Goal: Information Seeking & Learning: Find specific page/section

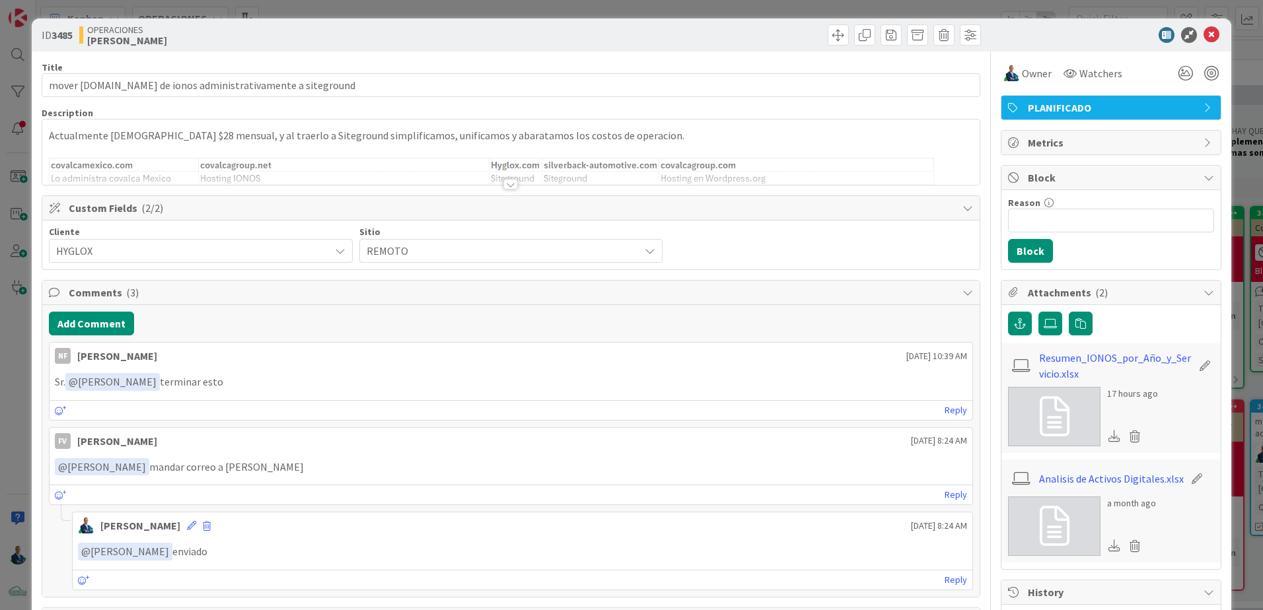
click at [1205, 36] on icon at bounding box center [1212, 35] width 16 height 16
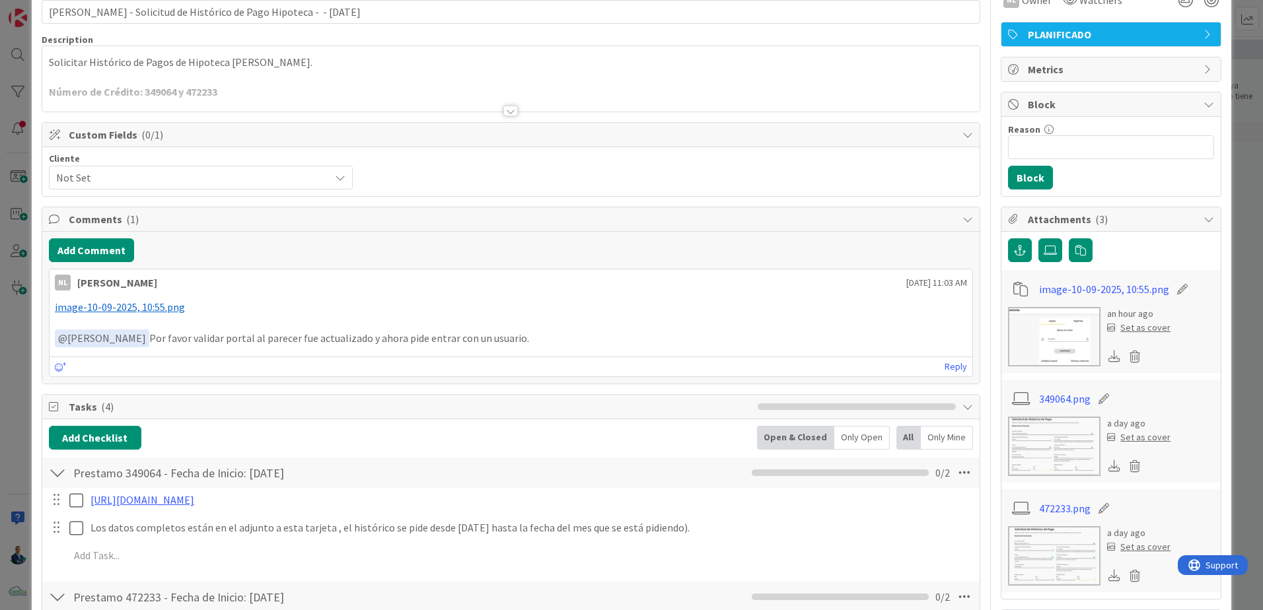
scroll to position [198, 0]
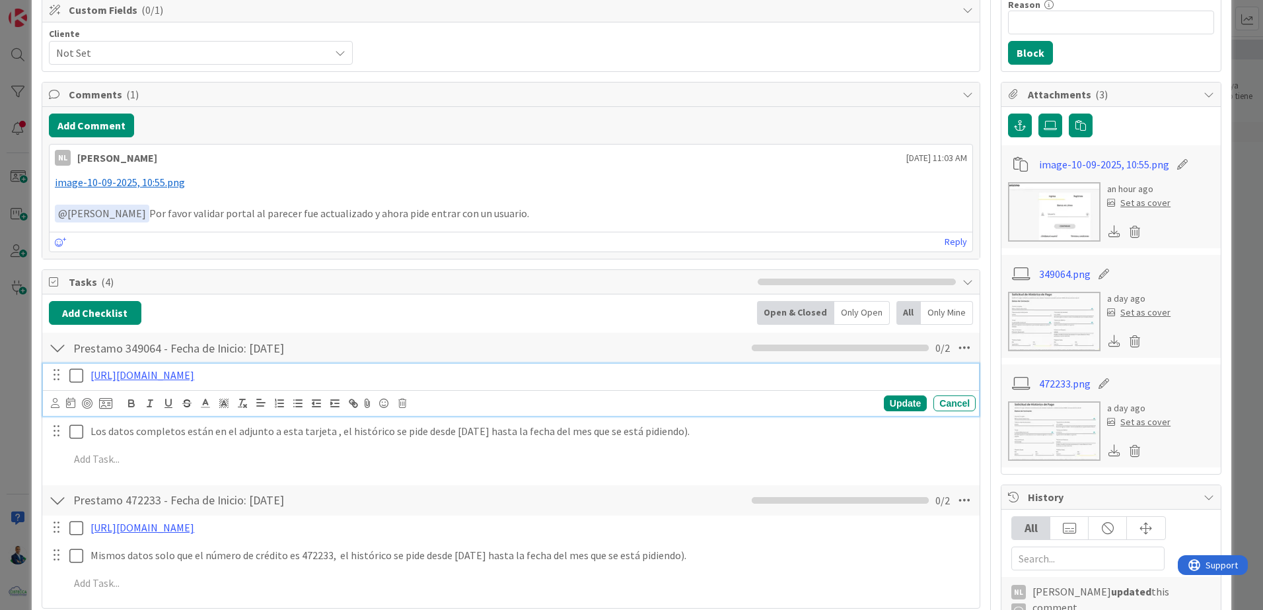
click at [194, 375] on link "https://www.banistmo.com/wps/portal/banistmo/personas/productos-y-servicios/ser…" at bounding box center [143, 375] width 104 height 13
click at [365, 404] on link "https://www.banistmo.com/wps/portal/banistmo/personas/productos-y-servicios/ser…" at bounding box center [338, 400] width 91 height 17
click at [1243, 128] on div "ID 3838 ADMINISTRACION POR GESTIONAR Title 71 / 128 Daniel Adrian - Solicitud d…" at bounding box center [631, 305] width 1263 height 610
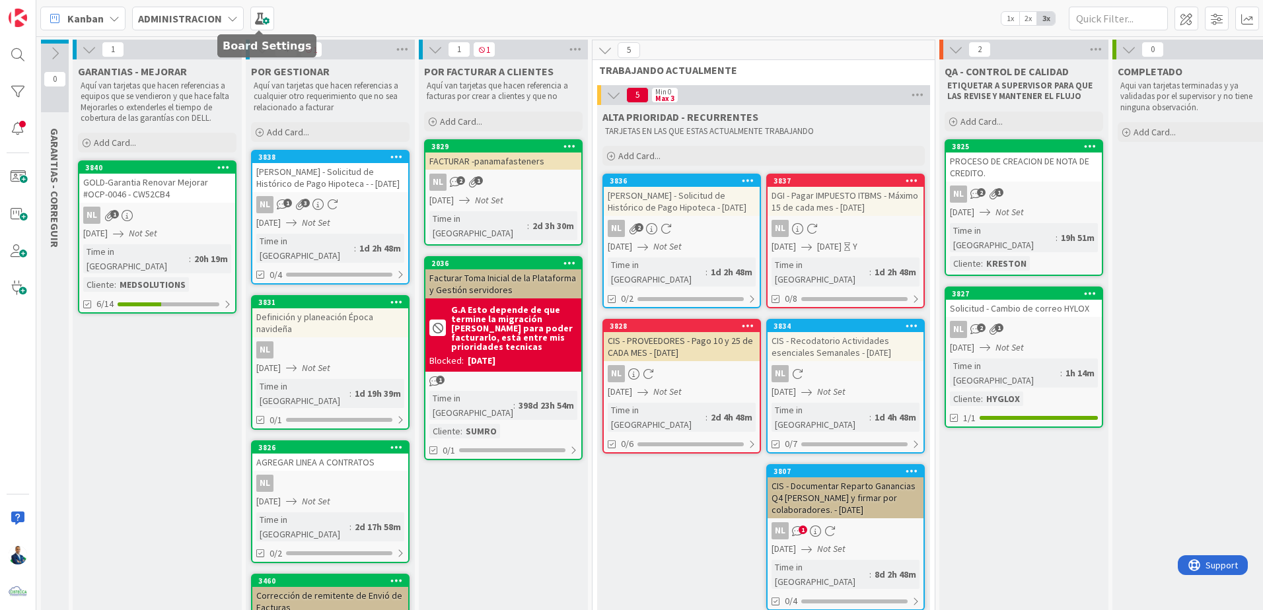
click at [260, 24] on span at bounding box center [262, 19] width 24 height 24
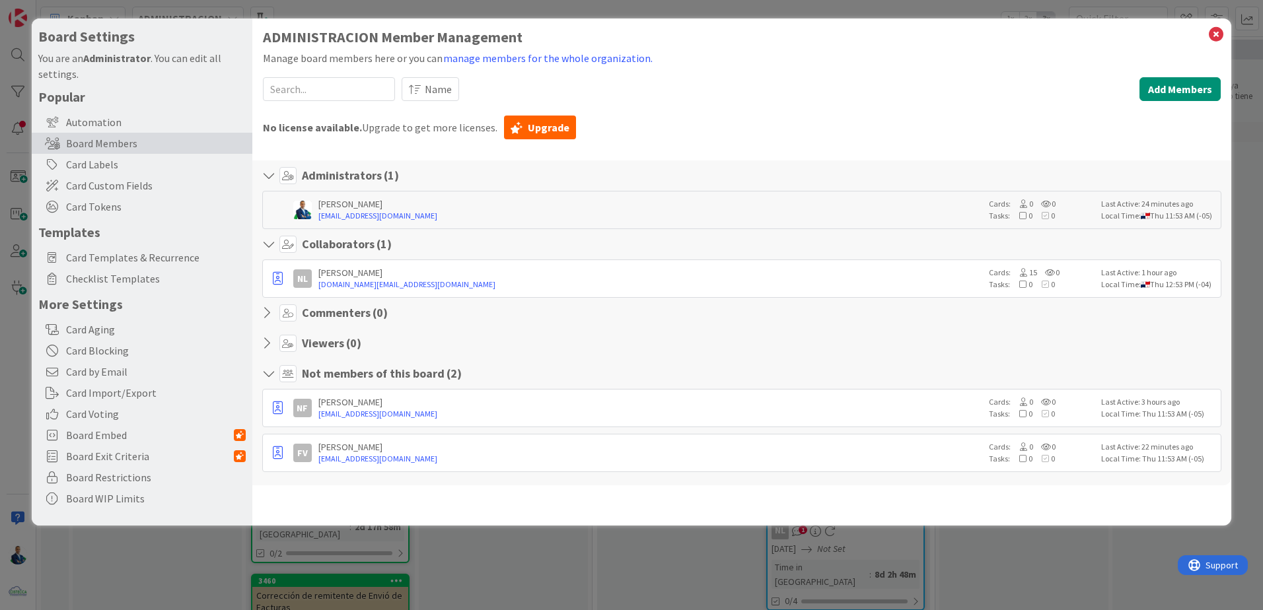
click at [141, 257] on span "Card Templates & Recurrence" at bounding box center [156, 258] width 180 height 16
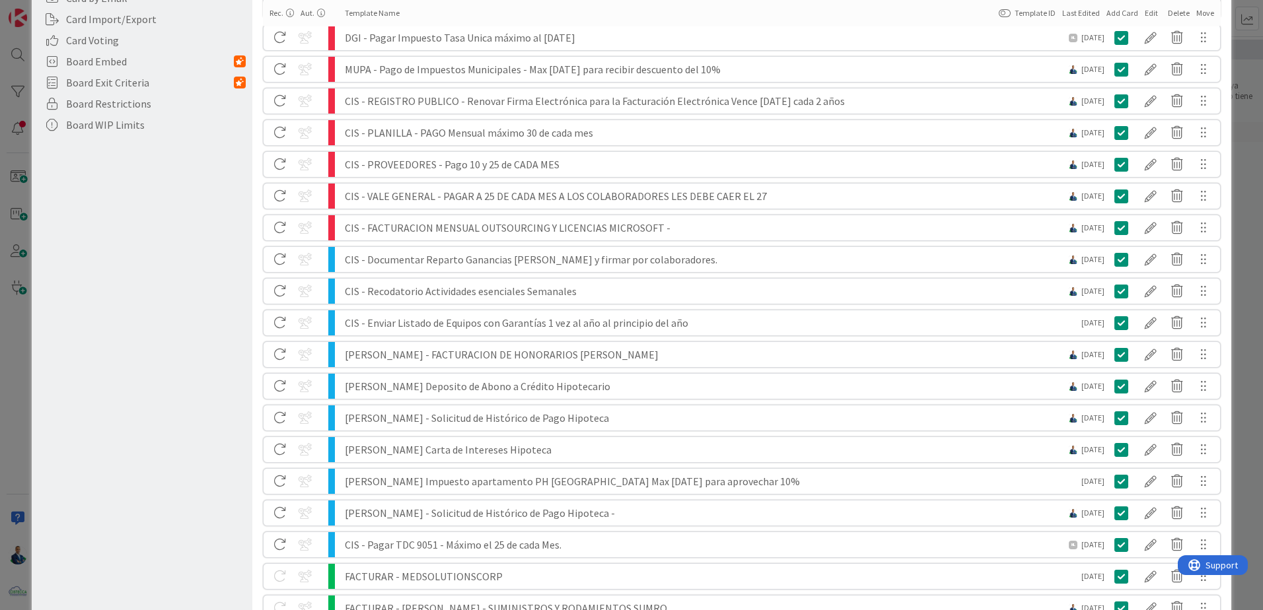
scroll to position [446, 0]
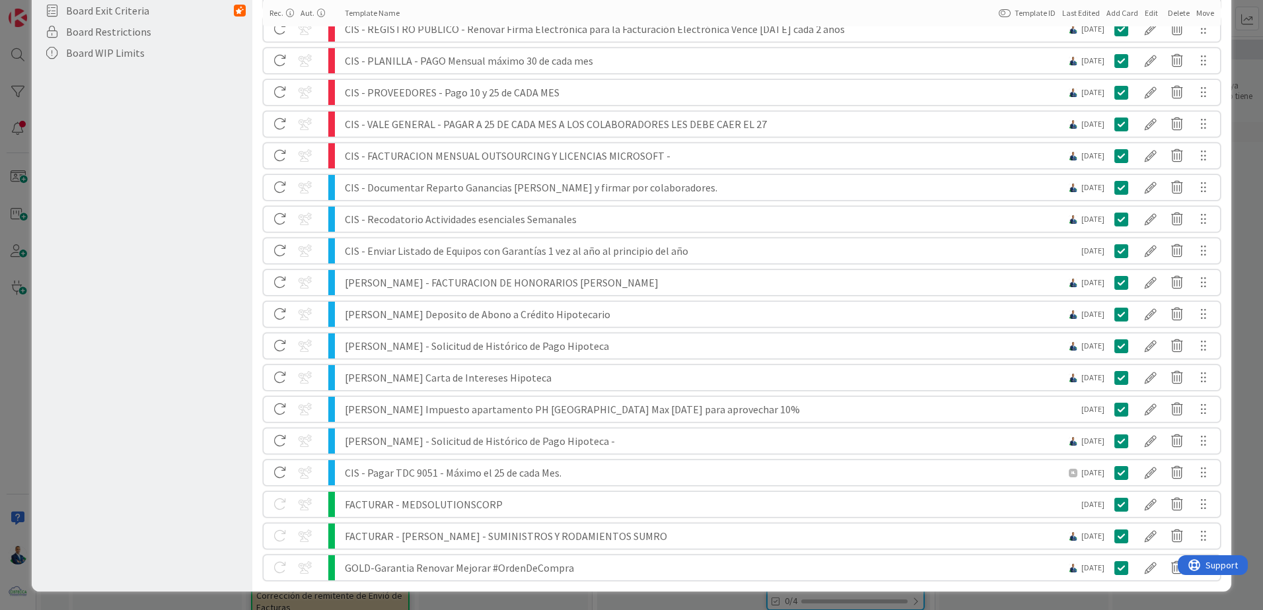
click at [301, 468] on div at bounding box center [310, 473] width 26 height 22
click at [302, 470] on div at bounding box center [310, 473] width 26 height 22
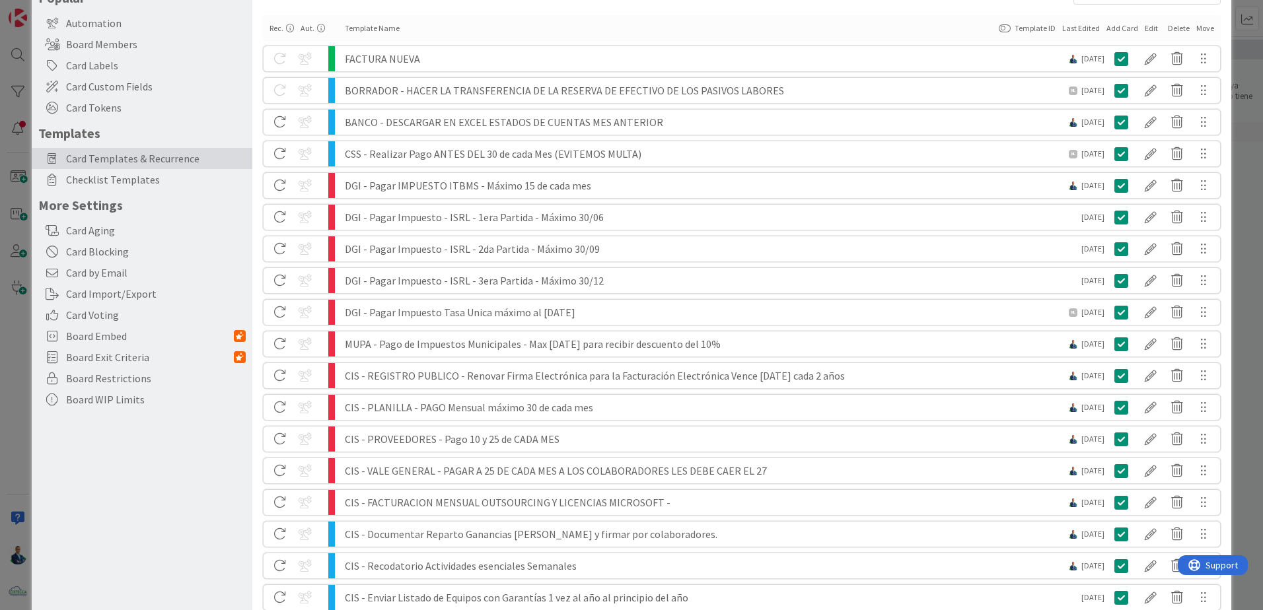
scroll to position [0, 0]
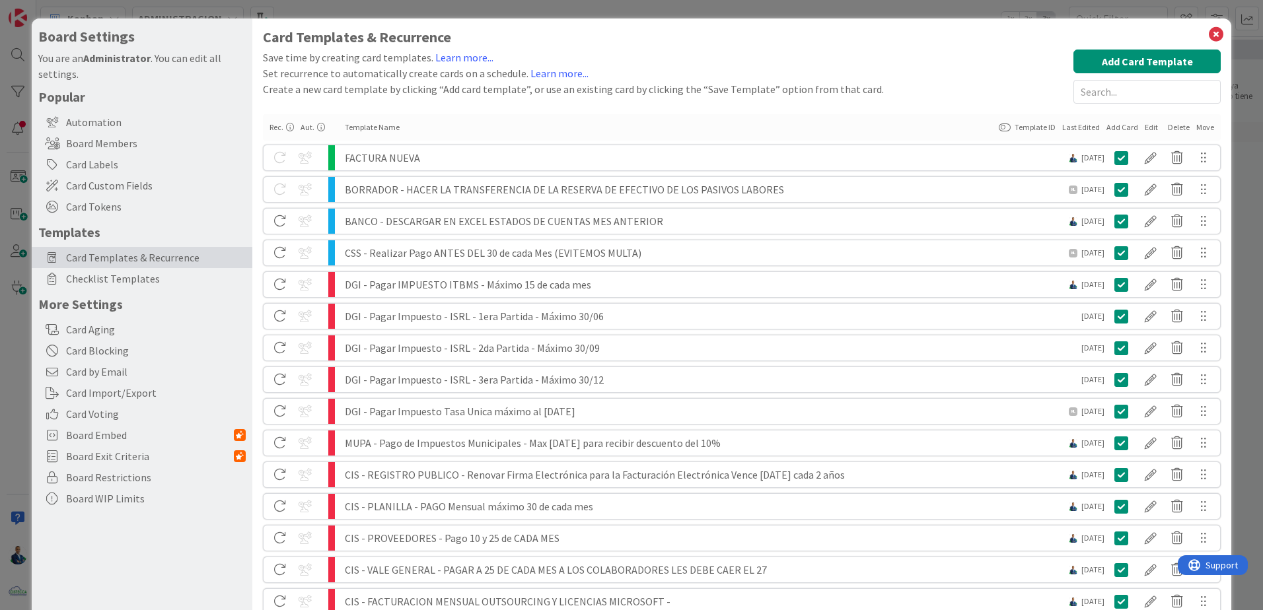
click at [999, 128] on button at bounding box center [1005, 127] width 12 height 9
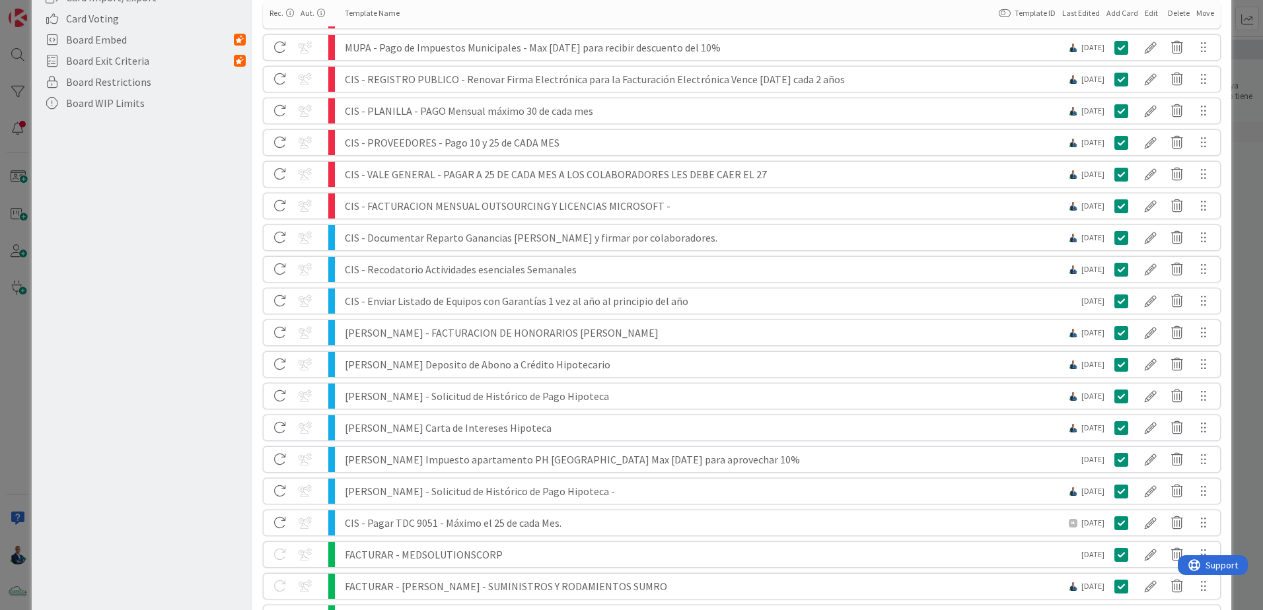
scroll to position [396, 0]
click at [1140, 389] on div at bounding box center [1151, 396] width 26 height 22
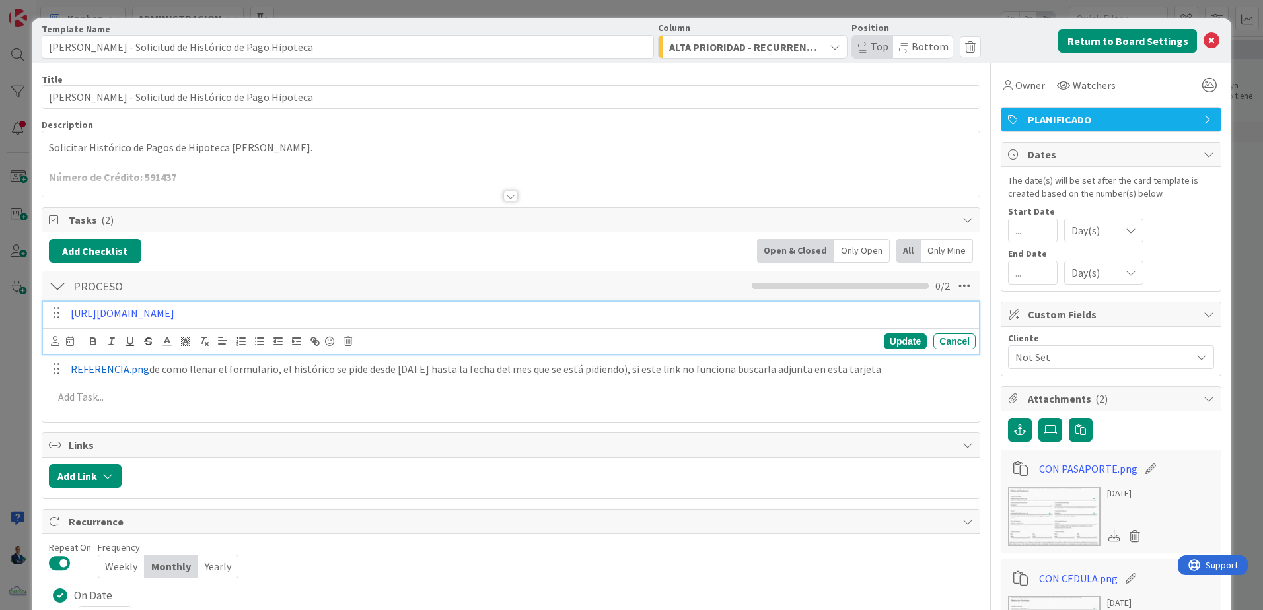
click at [658, 313] on p "https://www.banistmo.com/wps/portal/banistmo/personas/productos-y-servicios/ser…" at bounding box center [521, 313] width 900 height 15
drag, startPoint x: 657, startPoint y: 317, endPoint x: 16, endPoint y: 320, distance: 641.6
click at [16, 320] on div "Card Template Template Name 56 / 128 Gabriel Adrian - Solicitud de Histórico de…" at bounding box center [631, 305] width 1263 height 610
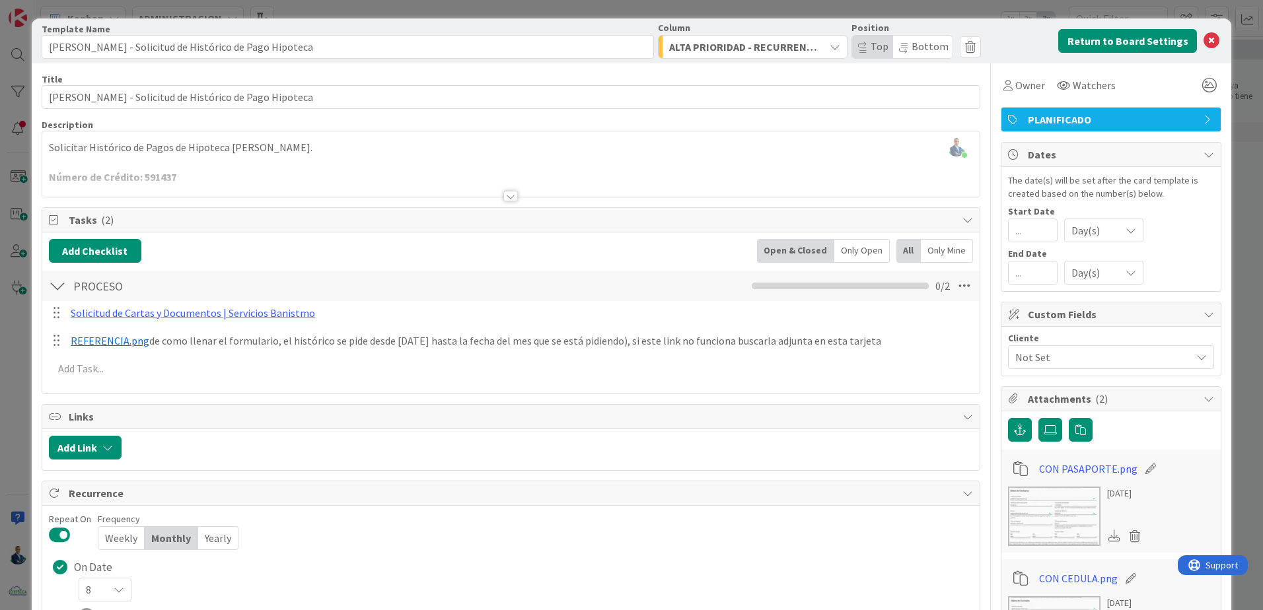
click at [895, 336] on div "Solicitud de Cartas y Documentos | Servicios Banistmo Update Cancel ﻿ REFERENCI…" at bounding box center [511, 343] width 924 height 85
click at [1204, 45] on icon at bounding box center [1212, 41] width 16 height 16
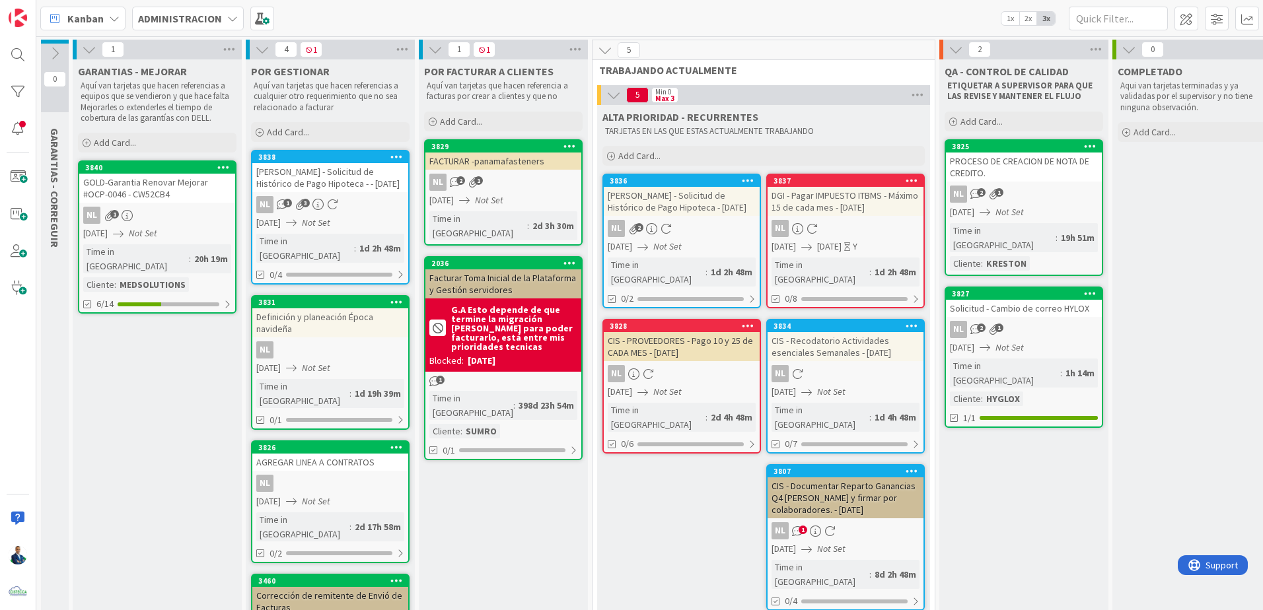
click at [268, 30] on div "Kanban ADMINISTRACION 1x 2x 3x" at bounding box center [649, 18] width 1227 height 36
click at [266, 23] on span at bounding box center [262, 19] width 24 height 24
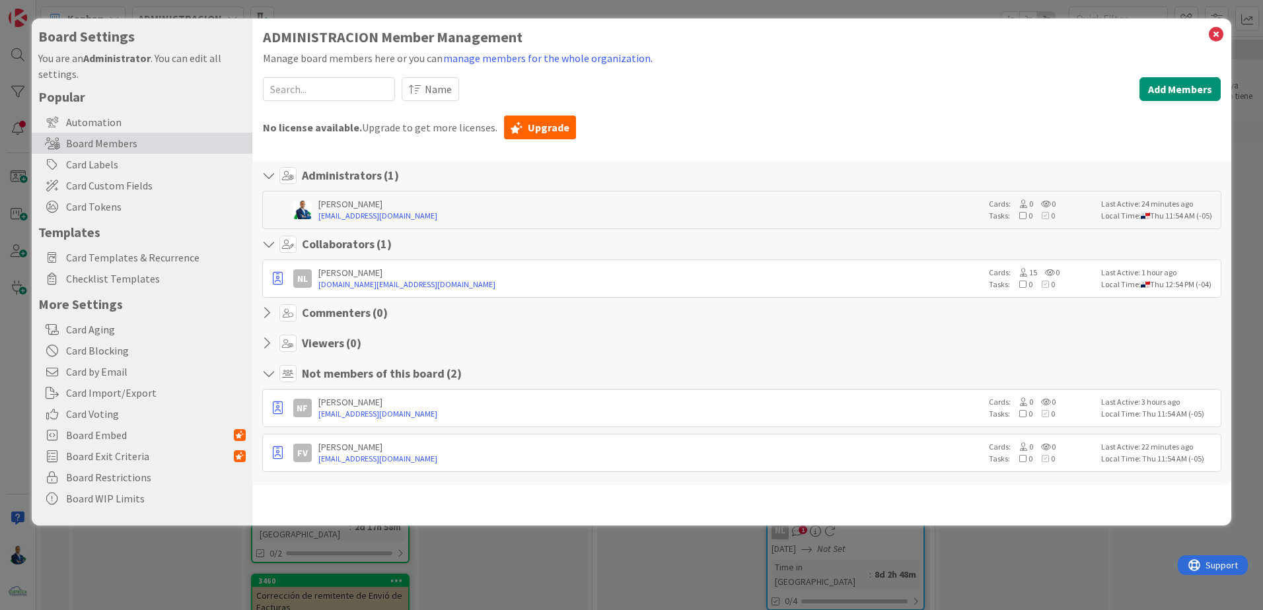
click at [168, 262] on span "Card Templates & Recurrence" at bounding box center [156, 258] width 180 height 16
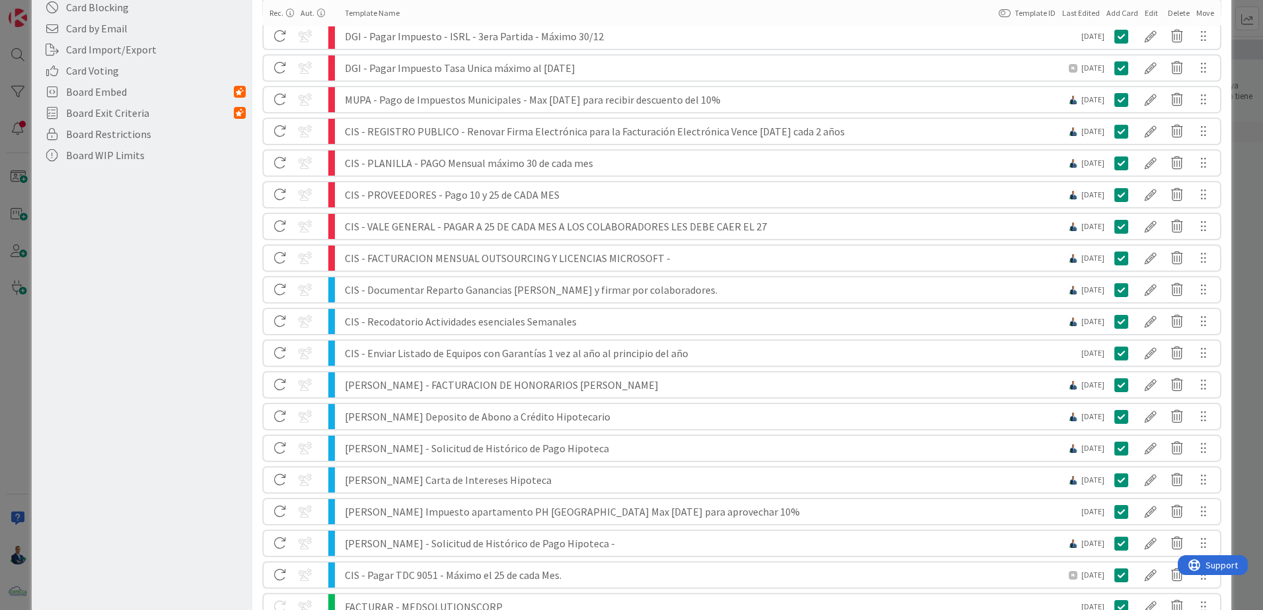
scroll to position [446, 0]
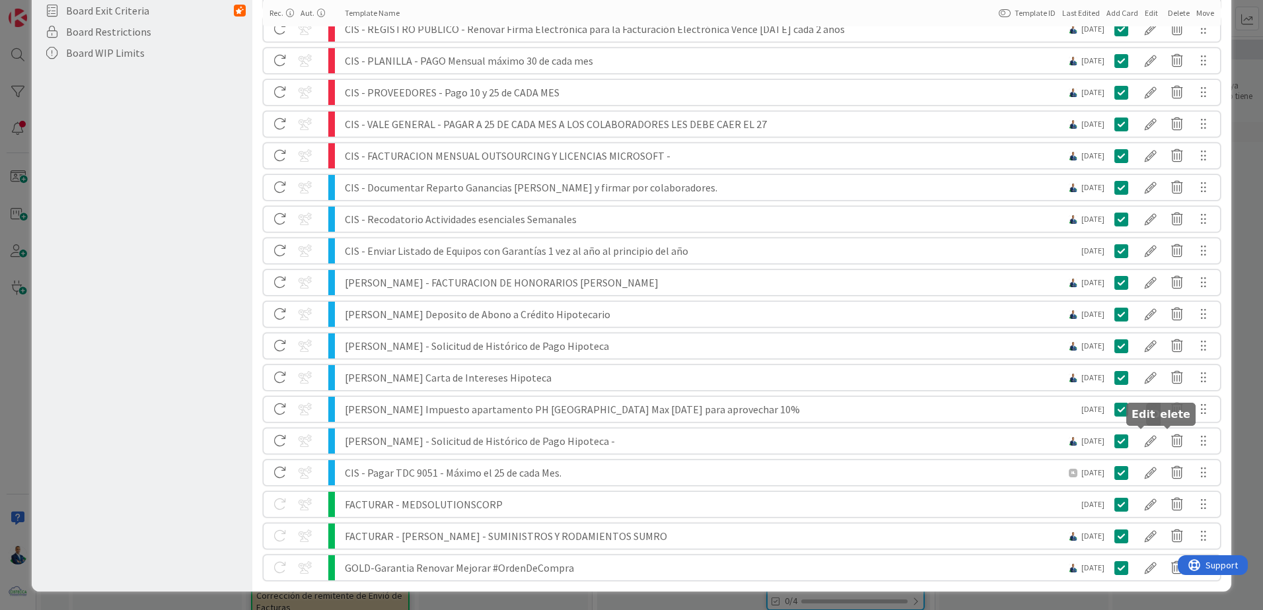
click at [1138, 442] on div at bounding box center [1151, 441] width 26 height 22
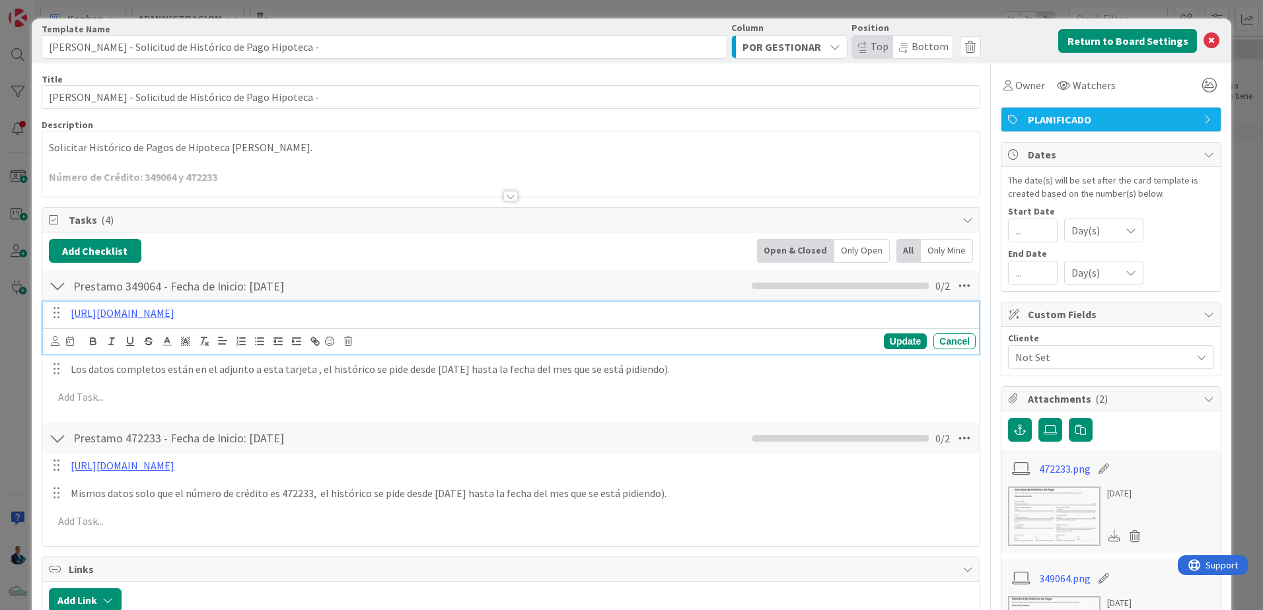
drag, startPoint x: 663, startPoint y: 313, endPoint x: -3, endPoint y: 326, distance: 666.1
click at [0, 326] on html "Kanban ADMINISTRACION 1x 2x 3x 0 GARANTIAS - CORREGUIR Aquí van tarjetas que ha…" at bounding box center [631, 305] width 1263 height 610
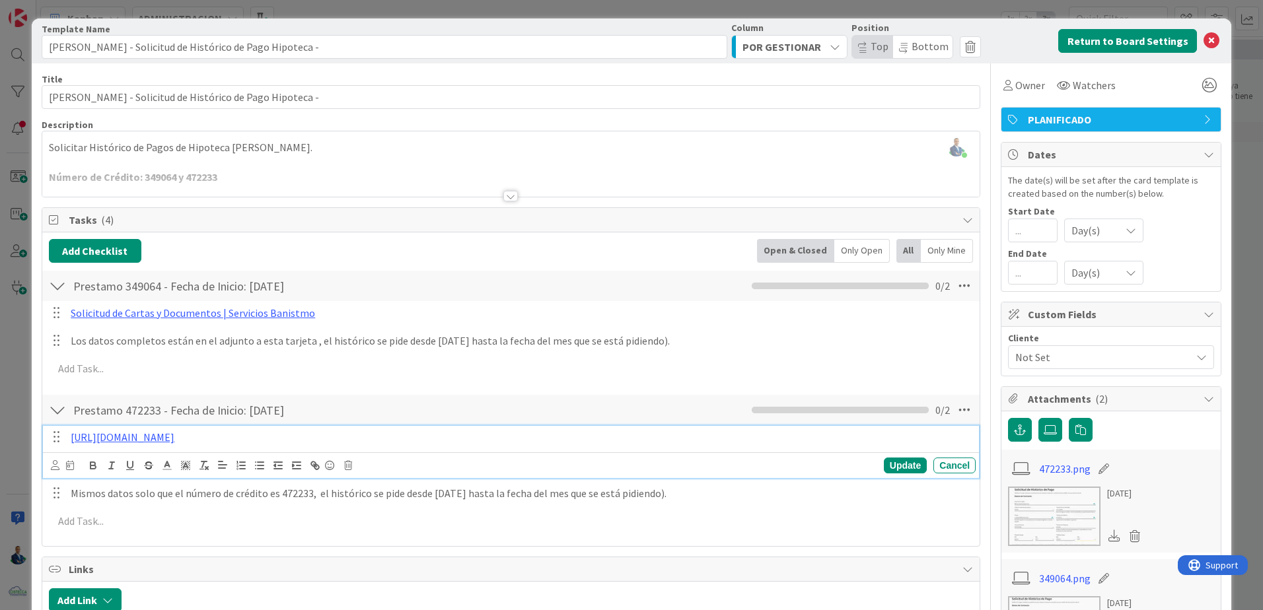
drag, startPoint x: 657, startPoint y: 464, endPoint x: -3, endPoint y: 449, distance: 660.2
click at [0, 449] on html "Kanban ADMINISTRACION 1x 2x 3x 0 GARANTIAS - CORREGUIR Aquí van tarjetas que ha…" at bounding box center [631, 305] width 1263 height 610
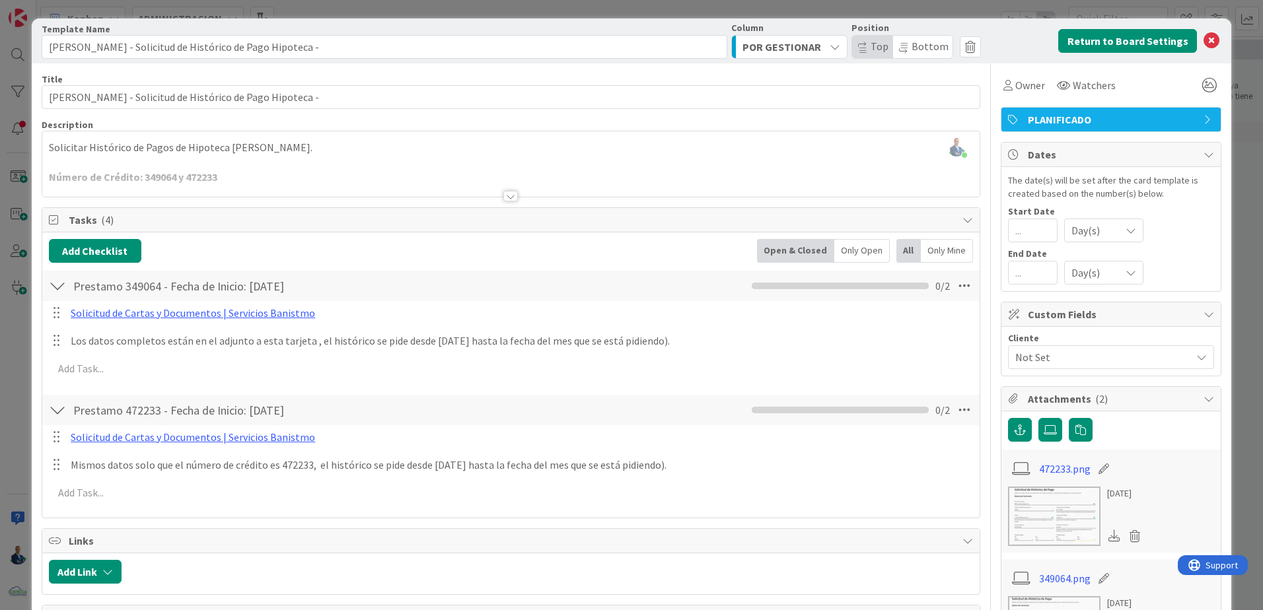
click at [898, 463] on div "Solicitud de Cartas y Documentos | Servicios Banistmo Update Cancel Mismos dato…" at bounding box center [511, 467] width 924 height 85
click at [1244, 139] on div "Card Template Template Name 58 / 128 Daniel Adrian - Solicitud de Histórico de …" at bounding box center [631, 305] width 1263 height 610
